Goal: Complete application form: Complete application form

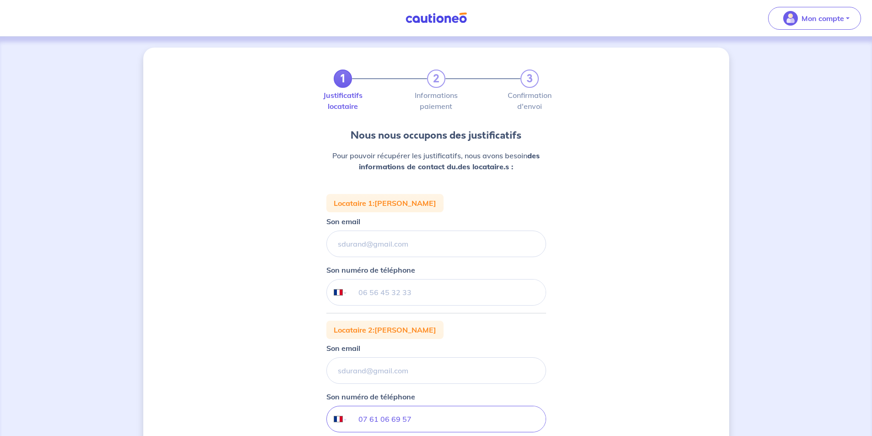
select select "FR"
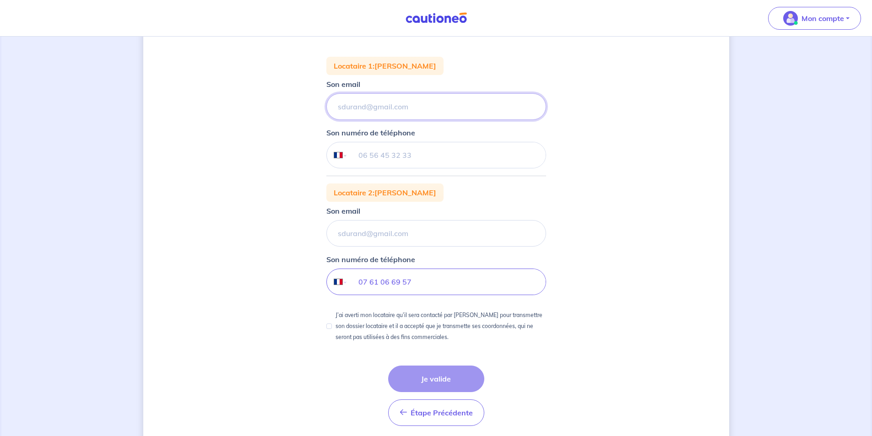
click at [411, 108] on input "Son email" at bounding box center [436, 106] width 220 height 27
drag, startPoint x: 423, startPoint y: 112, endPoint x: 264, endPoint y: 109, distance: 159.3
click at [264, 109] on div "1 2 3 Justificatifs locataire Informations paiement Confirmation d'envoi Nous n…" at bounding box center [436, 184] width 586 height 549
type input "[EMAIL_ADDRESS][DOMAIN_NAME]"
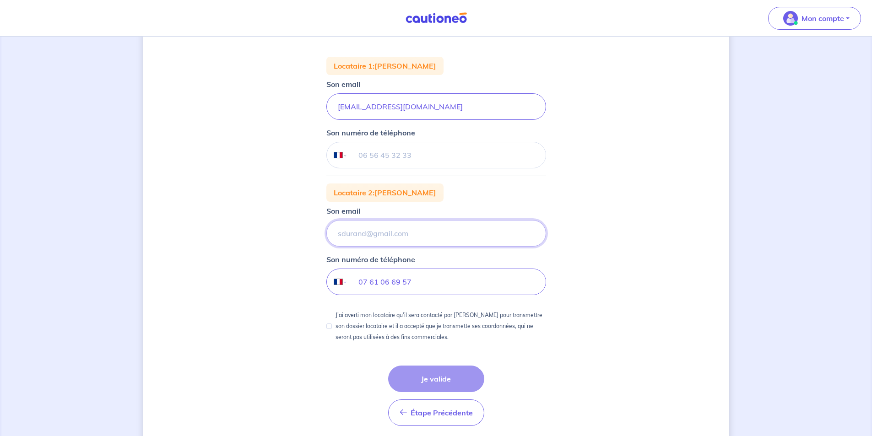
click at [372, 120] on input "Son email" at bounding box center [436, 106] width 220 height 27
paste input "[EMAIL_ADDRESS][DOMAIN_NAME]"
type input "[EMAIL_ADDRESS][DOMAIN_NAME]"
click at [376, 155] on input "tel" at bounding box center [446, 155] width 198 height 26
type input "07 61 06 69 57"
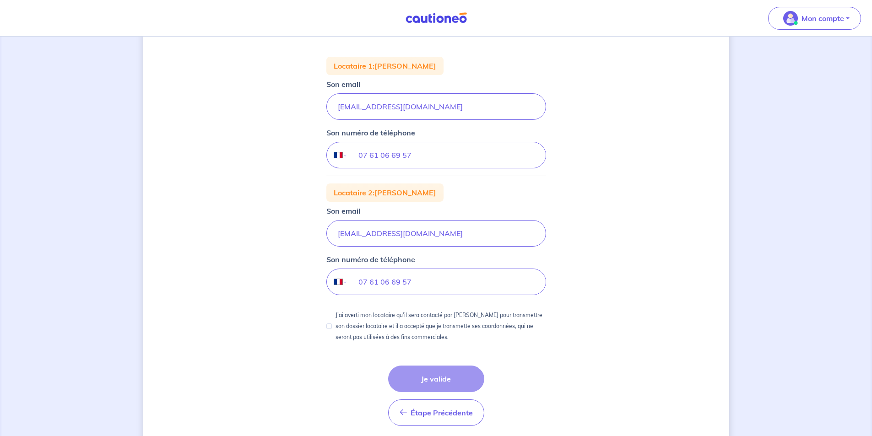
click at [574, 357] on div "1 2 3 Justificatifs locataire Informations paiement Confirmation d'envoi Nous n…" at bounding box center [436, 184] width 586 height 549
click at [633, 244] on div "1 2 3 Justificatifs locataire Informations paiement Confirmation d'envoi Nous n…" at bounding box center [436, 184] width 586 height 549
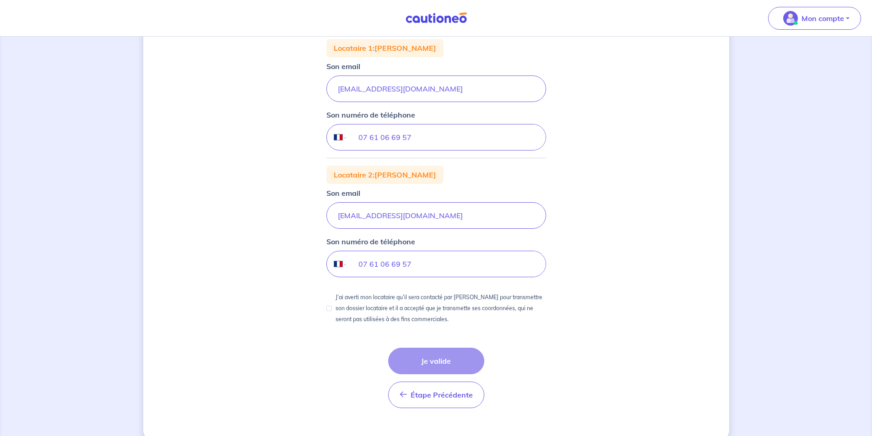
scroll to position [171, 0]
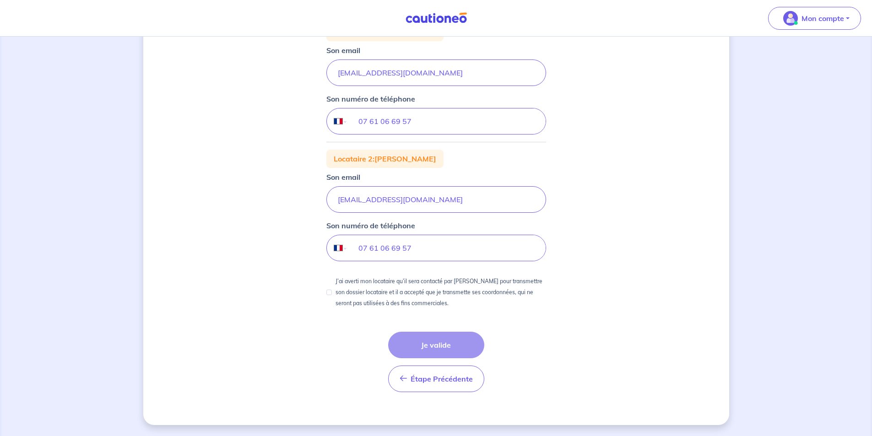
click at [457, 342] on div "Étape Précédente Précédent Je valide Je valide" at bounding box center [436, 362] width 96 height 60
click at [415, 289] on p "J’ai averti mon locataire qu’il sera contacté par [PERSON_NAME] pour transmettr…" at bounding box center [441, 292] width 211 height 33
click at [332, 290] on input "J’ai averti mon locataire qu’il sera contacté par [PERSON_NAME] pour transmettr…" at bounding box center [328, 292] width 5 height 5
checkbox input "true"
click at [432, 332] on button "Je valide" at bounding box center [436, 345] width 96 height 27
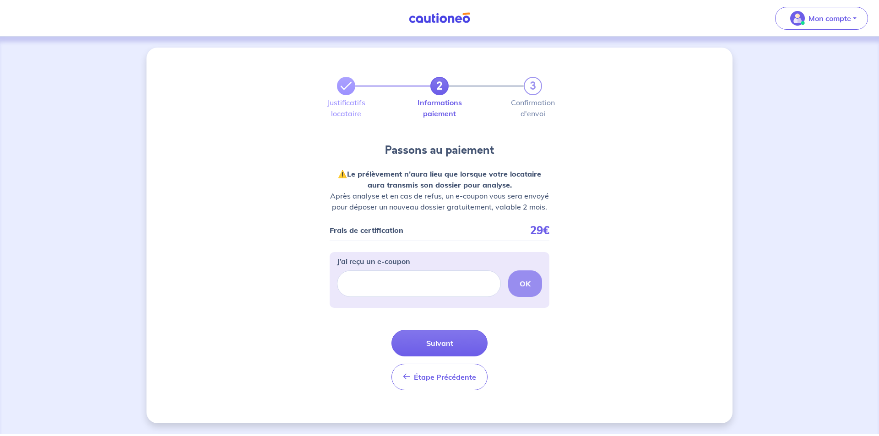
click at [413, 337] on button "Suivant" at bounding box center [439, 343] width 96 height 27
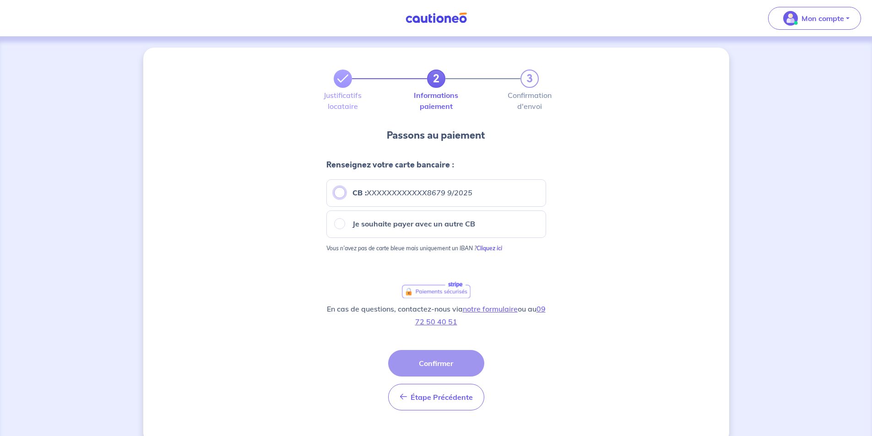
click at [338, 194] on input "CB : XXXXXXXXXXXX8679 9/2025" at bounding box center [339, 192] width 11 height 11
radio input "true"
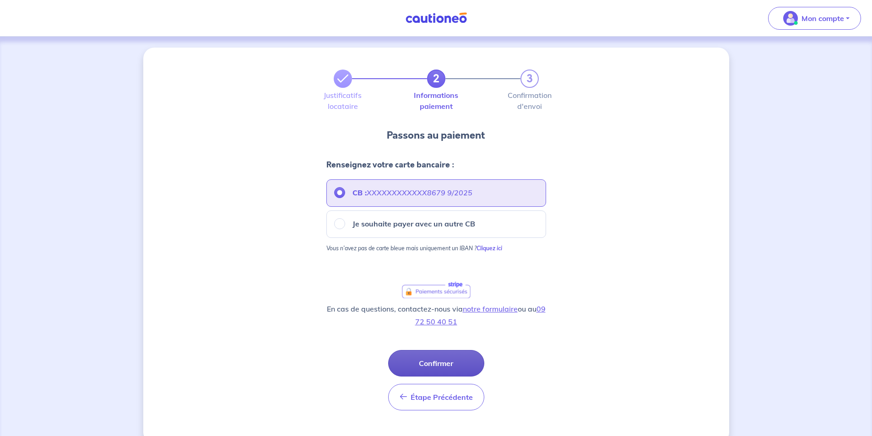
click at [434, 369] on button "Confirmer" at bounding box center [436, 363] width 96 height 27
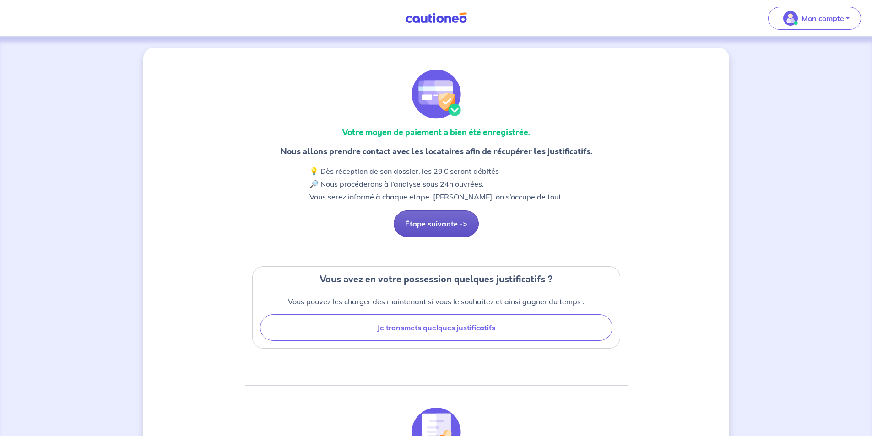
click at [453, 231] on button "Étape suivante ->" at bounding box center [436, 224] width 85 height 27
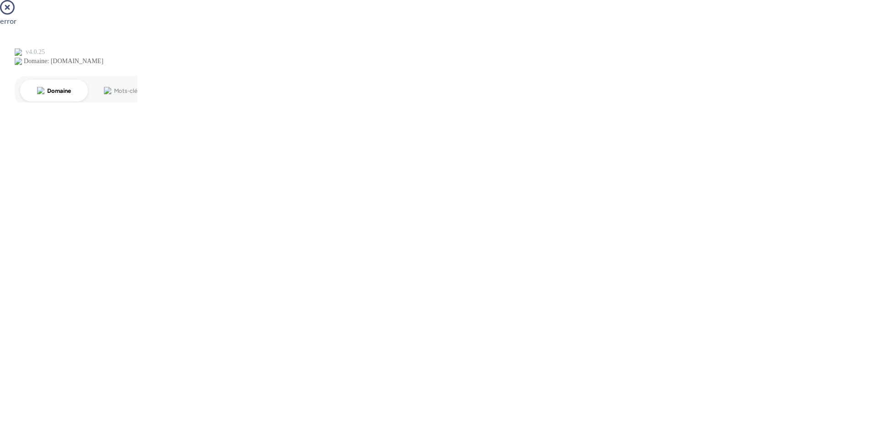
click at [9, 8] on icon at bounding box center [7, 7] width 15 height 15
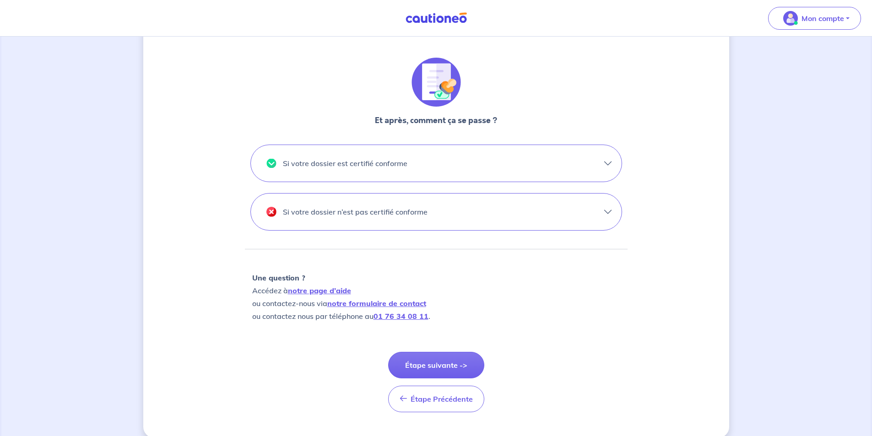
scroll to position [363, 0]
